Goal: Information Seeking & Learning: Learn about a topic

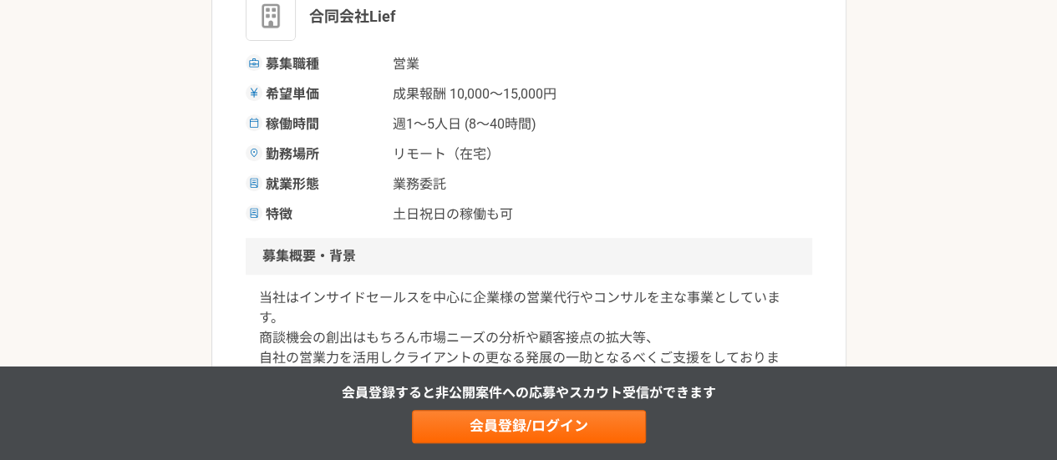
scroll to position [334, 0]
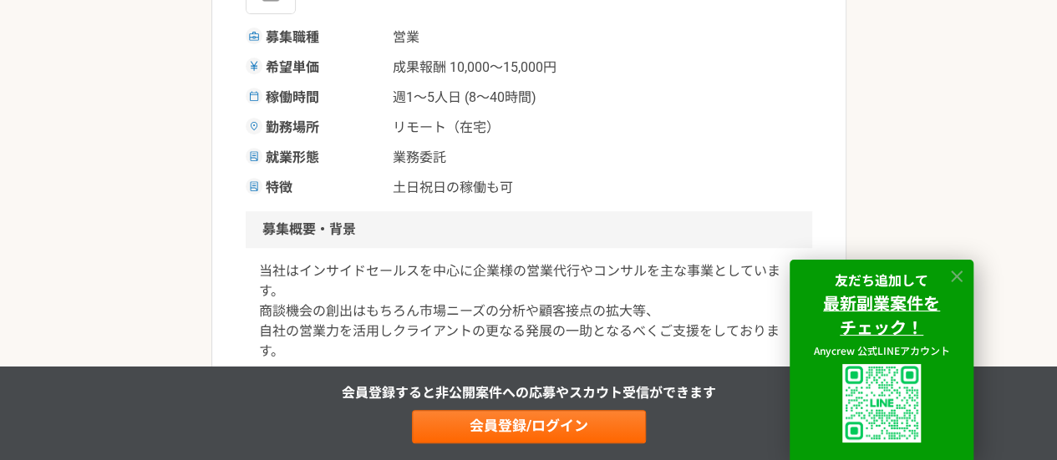
click at [957, 276] on icon at bounding box center [957, 277] width 12 height 12
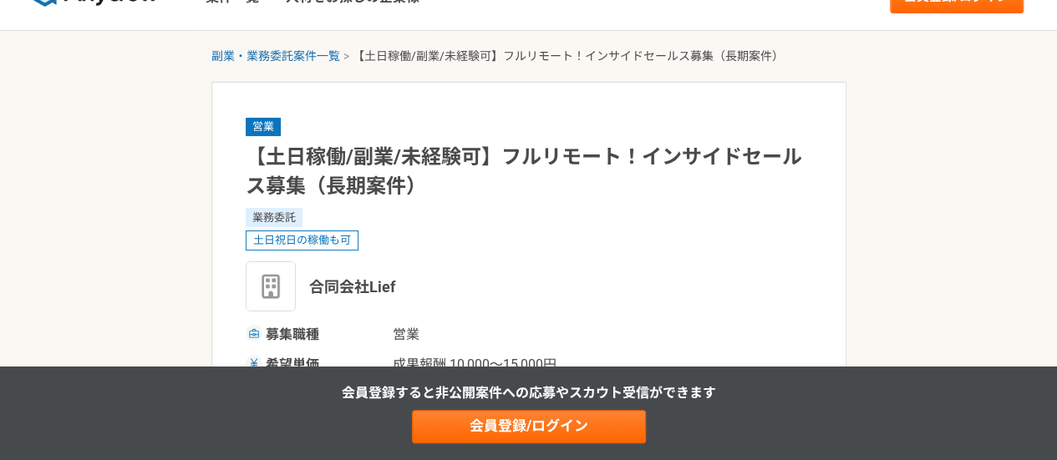
scroll to position [0, 0]
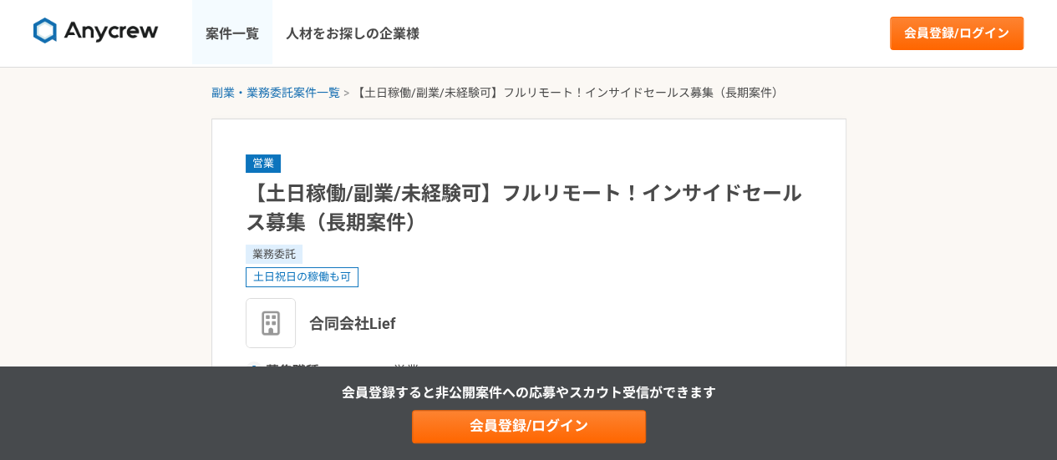
click at [217, 41] on link "案件一覧" at bounding box center [232, 33] width 80 height 67
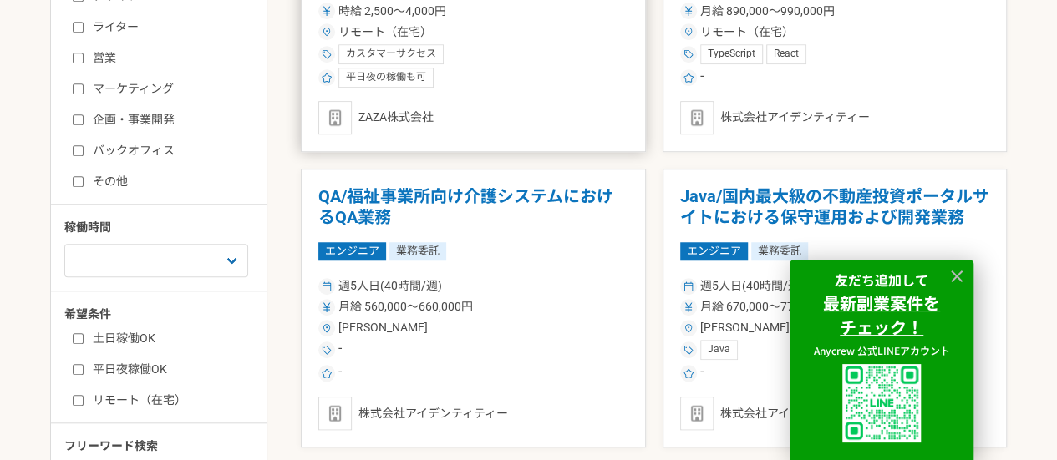
scroll to position [668, 0]
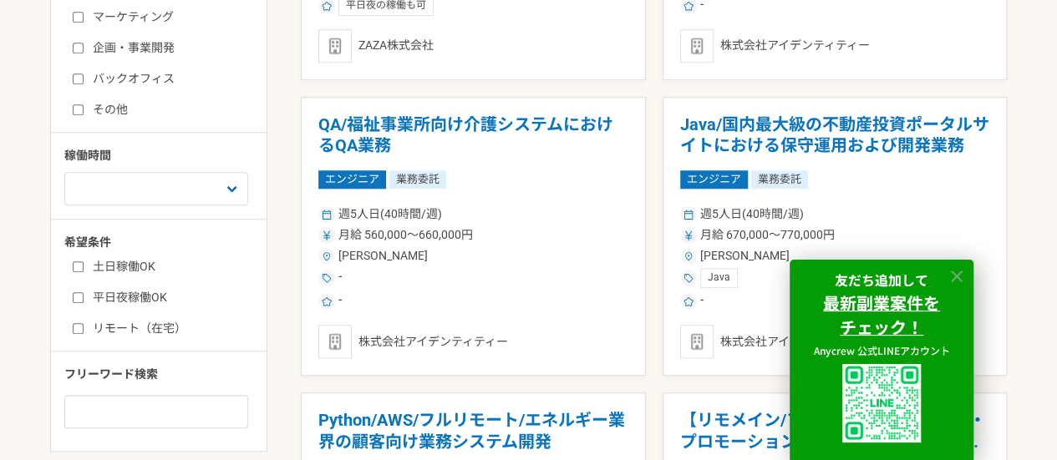
click at [956, 268] on icon at bounding box center [956, 276] width 19 height 19
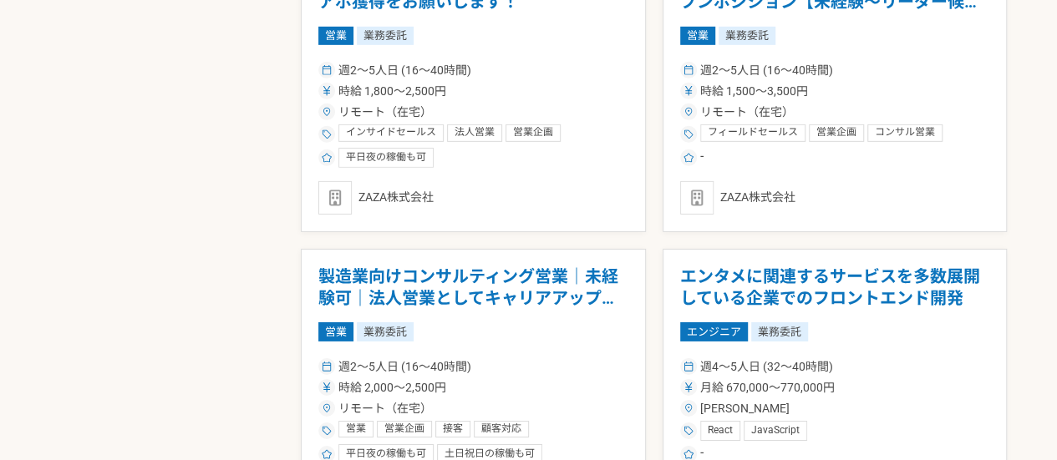
scroll to position [2673, 0]
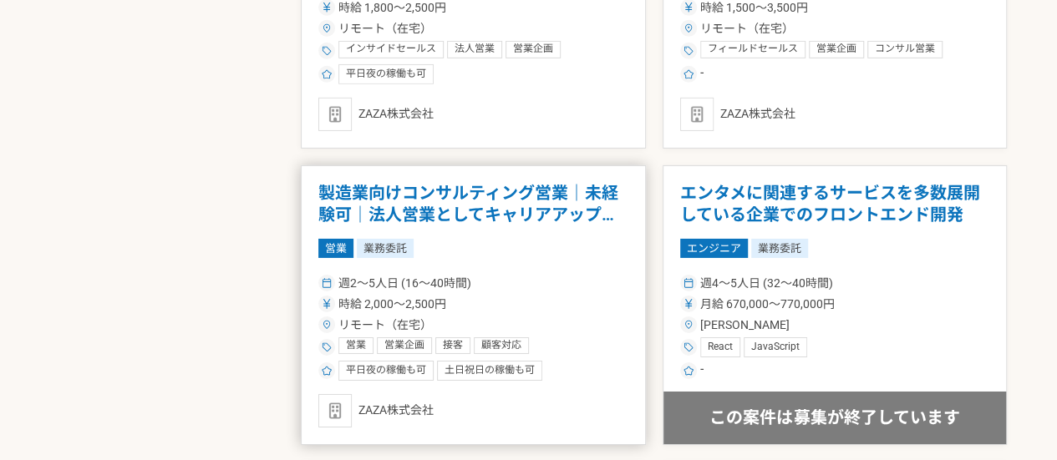
click at [521, 200] on h1 "製造業向けコンサルティング営業｜未経験可｜法人営業としてキャリアアップしたい方" at bounding box center [473, 204] width 310 height 43
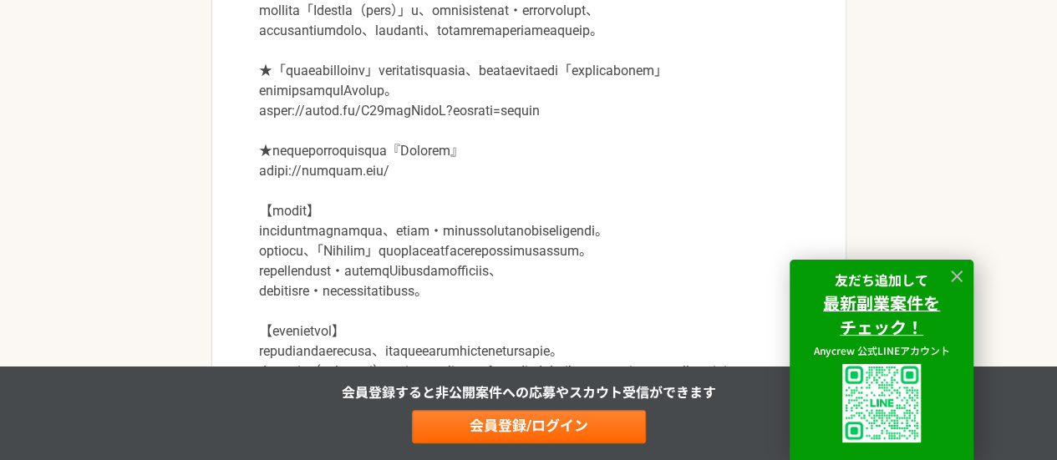
scroll to position [1002, 0]
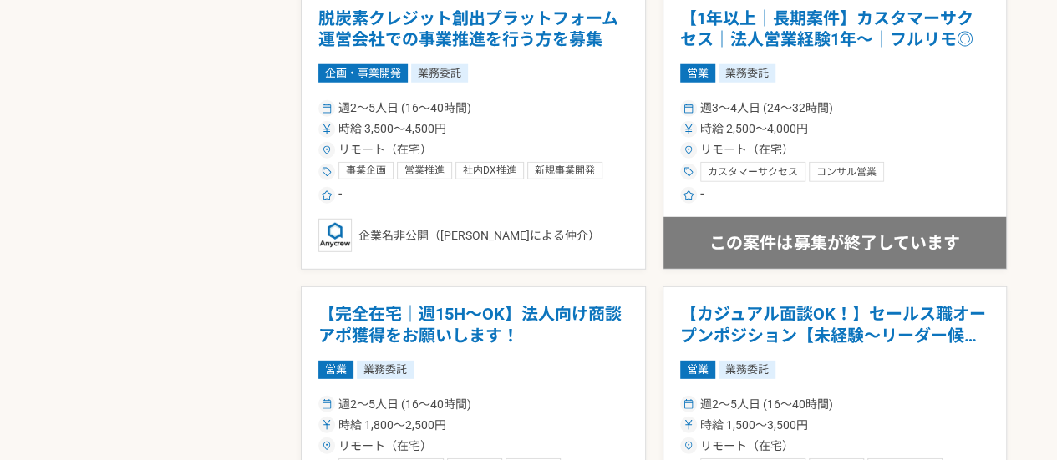
scroll to position [2589, 0]
